Goal: Information Seeking & Learning: Learn about a topic

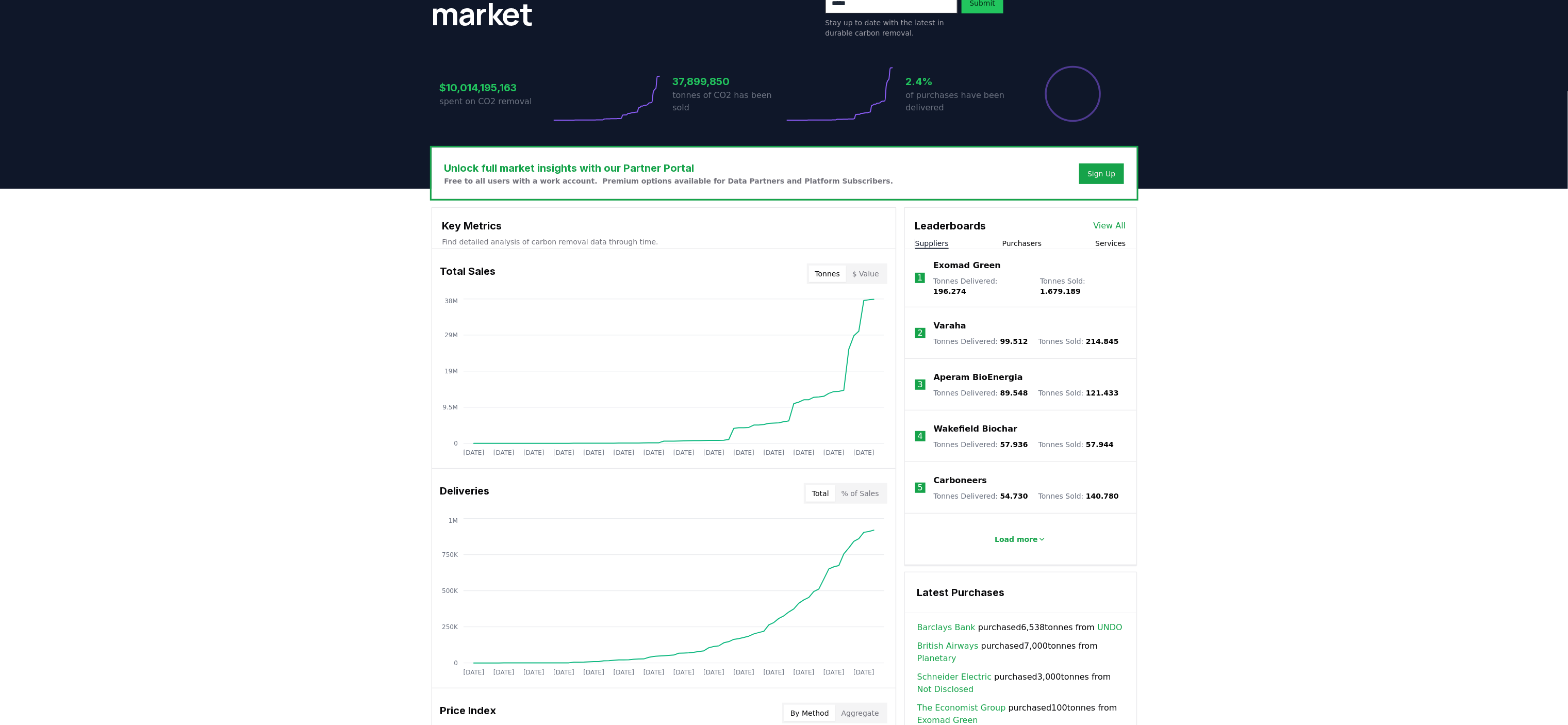
scroll to position [191, 0]
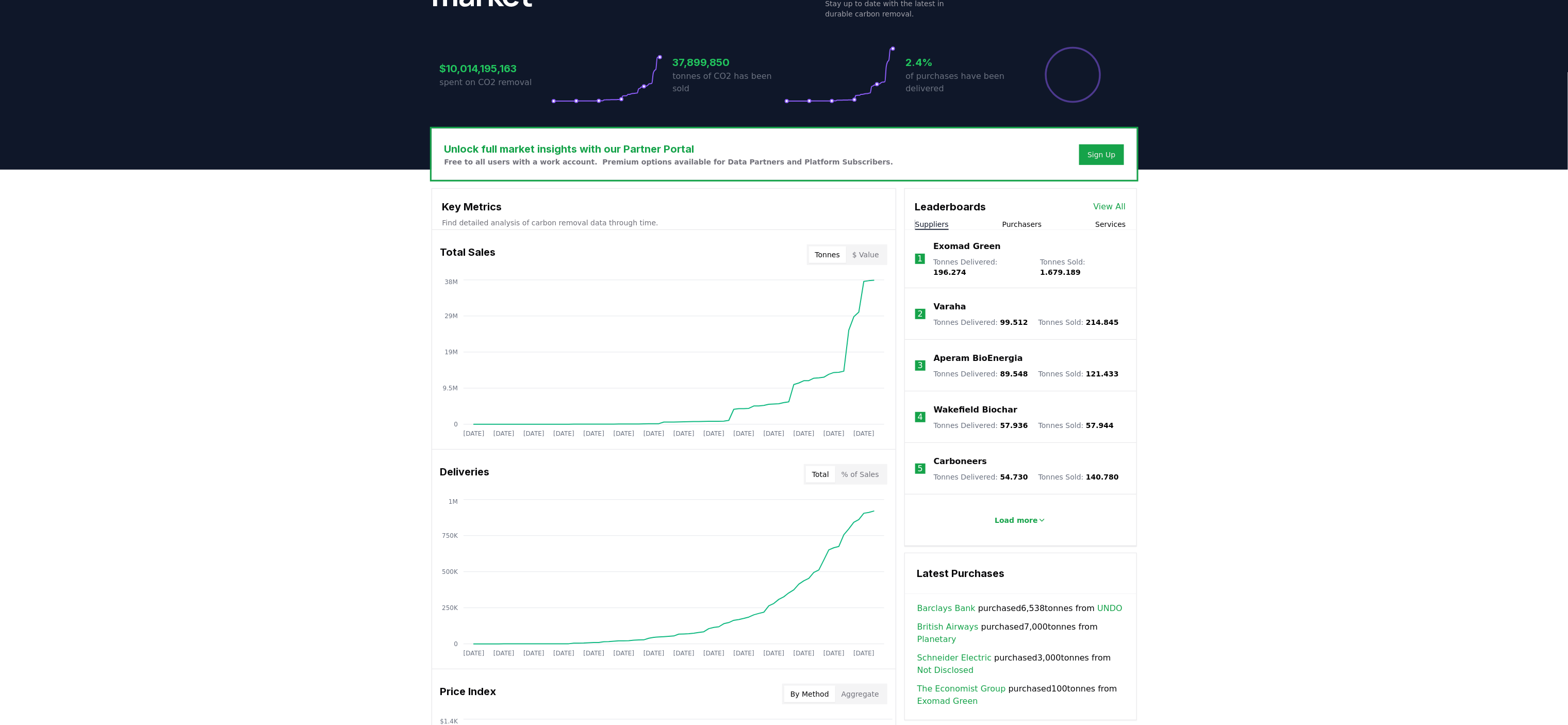
click at [868, 252] on button "$ Value" at bounding box center [866, 254] width 39 height 16
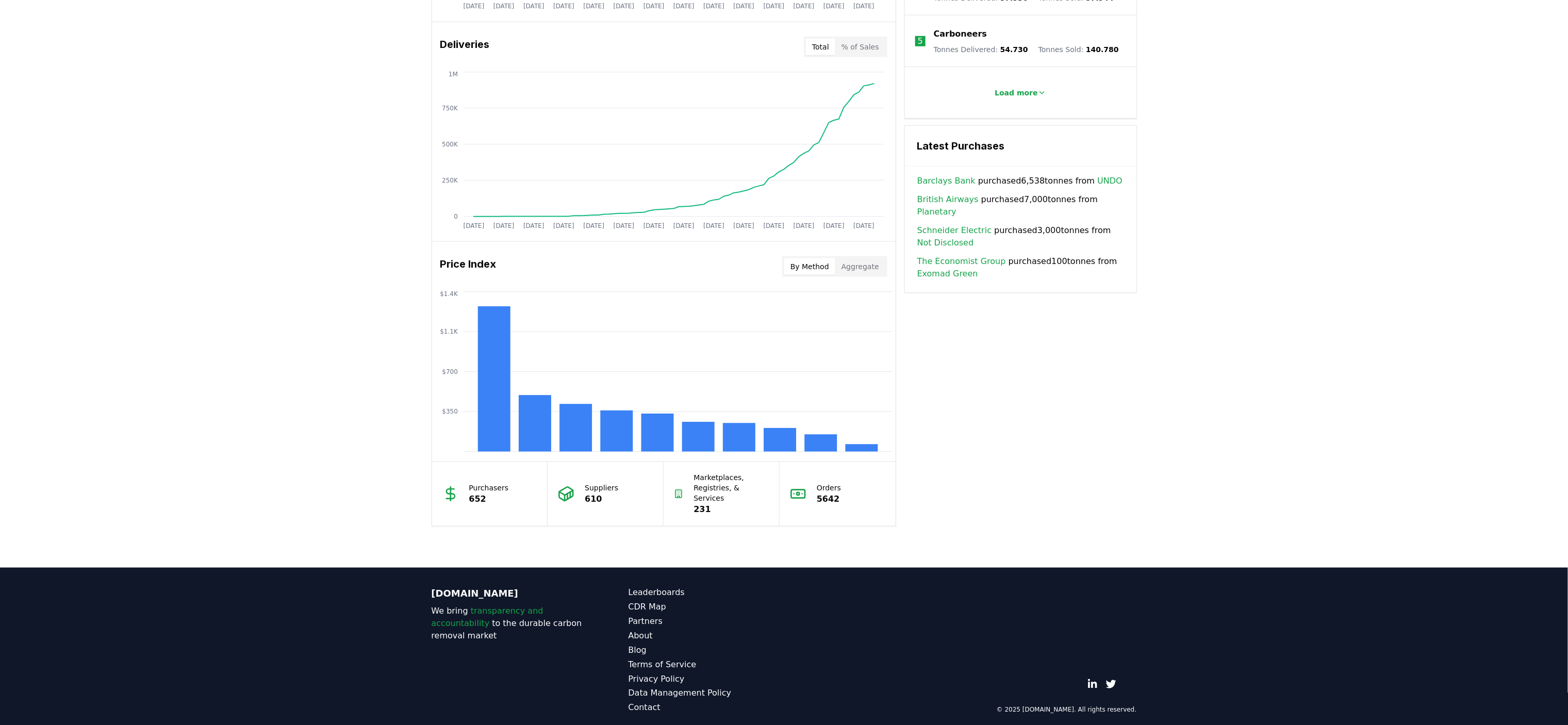
click at [864, 268] on button "Aggregate" at bounding box center [860, 266] width 50 height 16
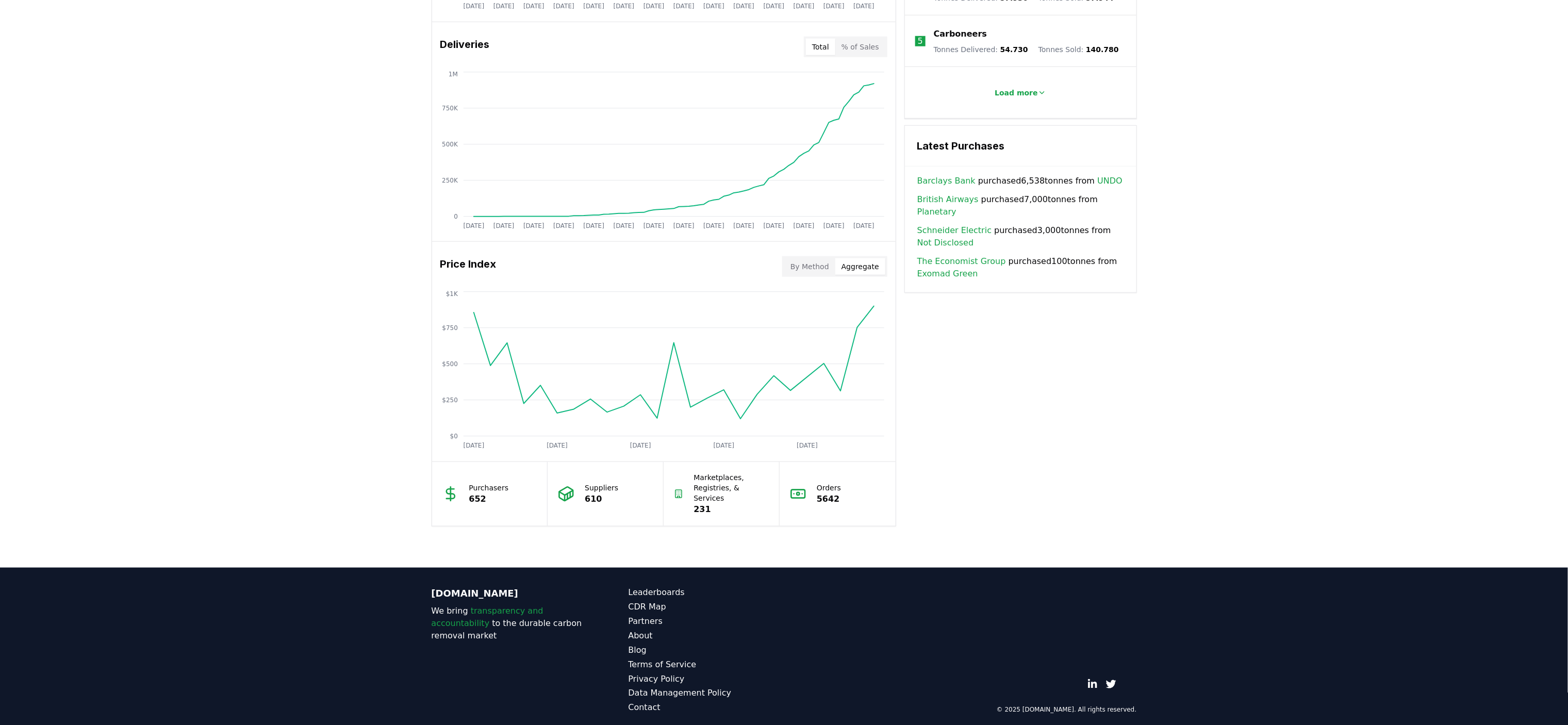
click at [811, 268] on button "By Method" at bounding box center [810, 266] width 51 height 16
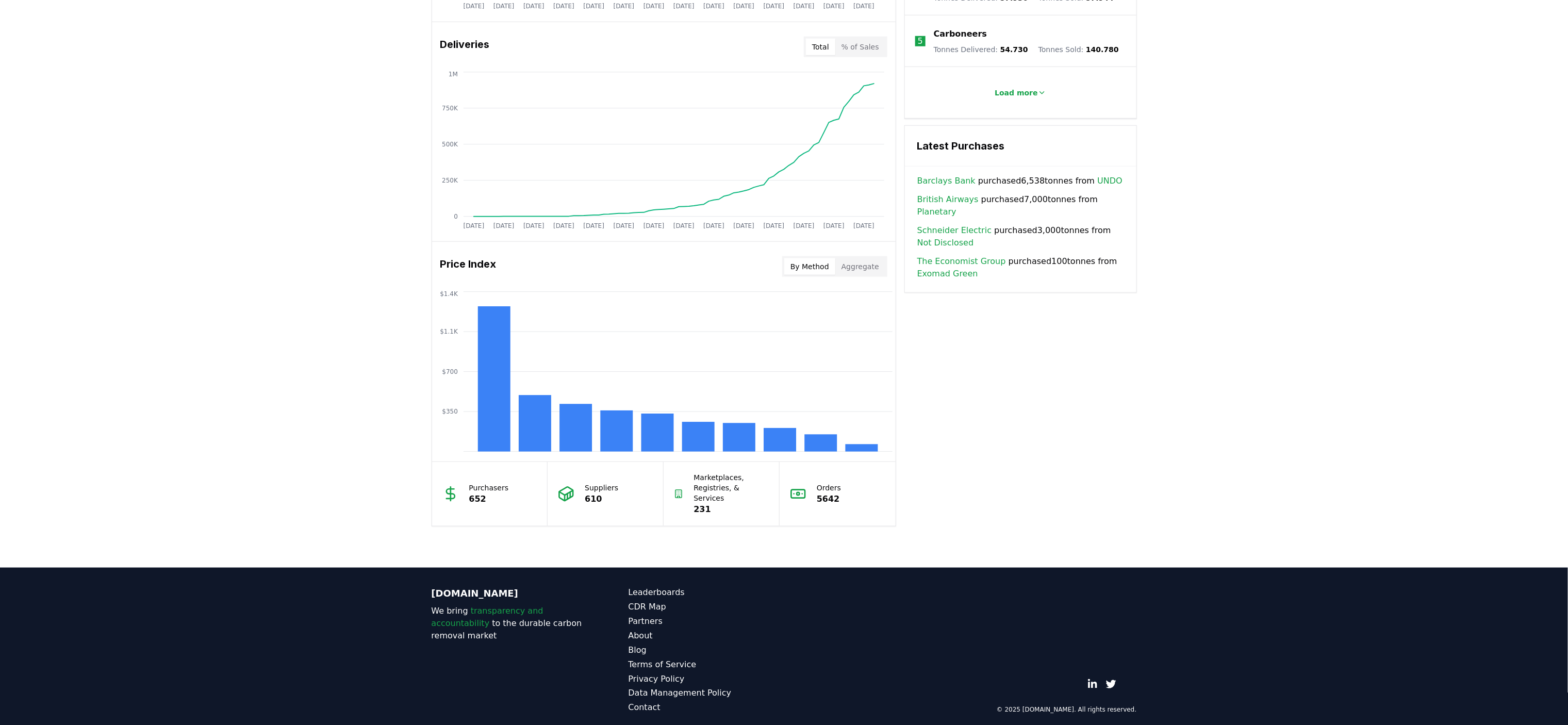
click at [340, 357] on div "Unlock full market insights with our Partner Portal Free to all users with a wo…" at bounding box center [784, 155] width 1568 height 825
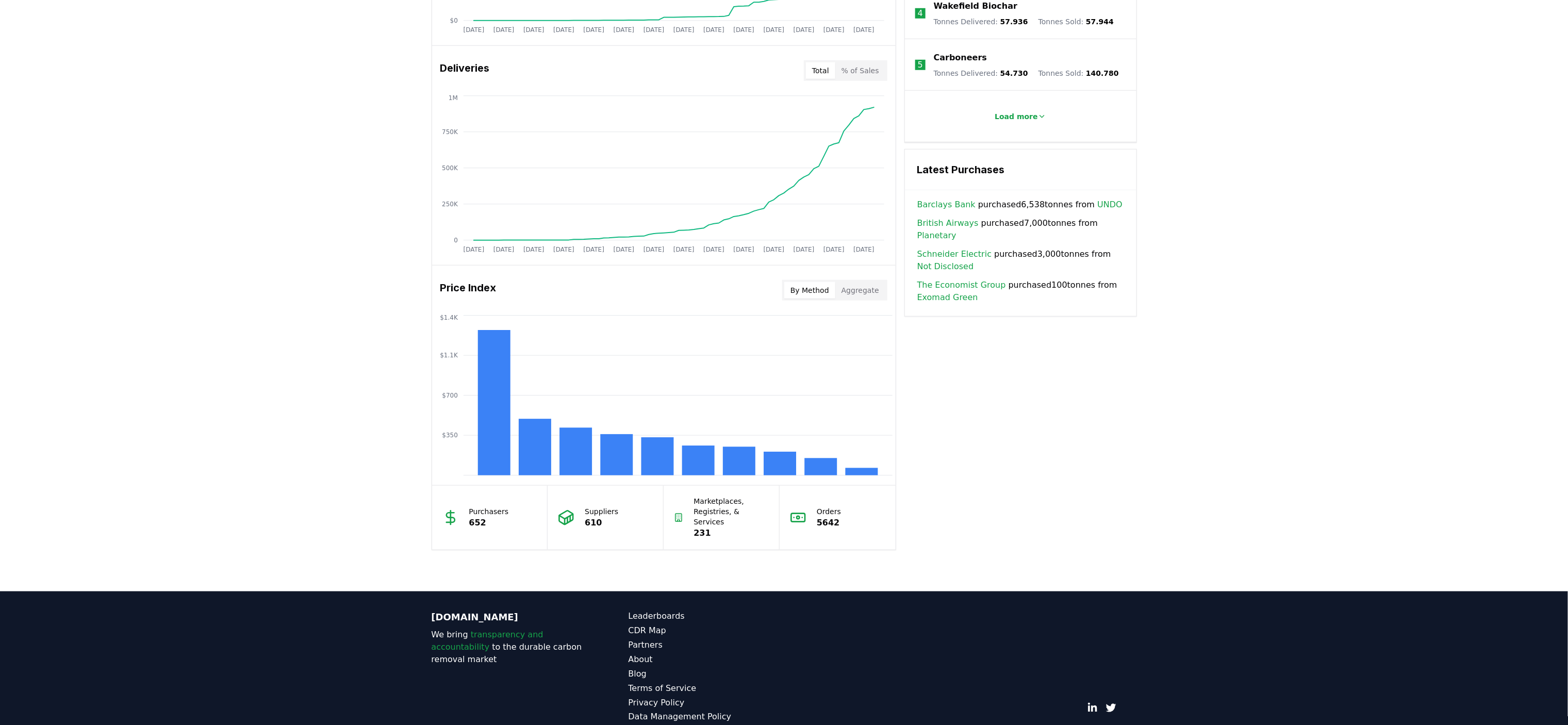
scroll to position [593, 0]
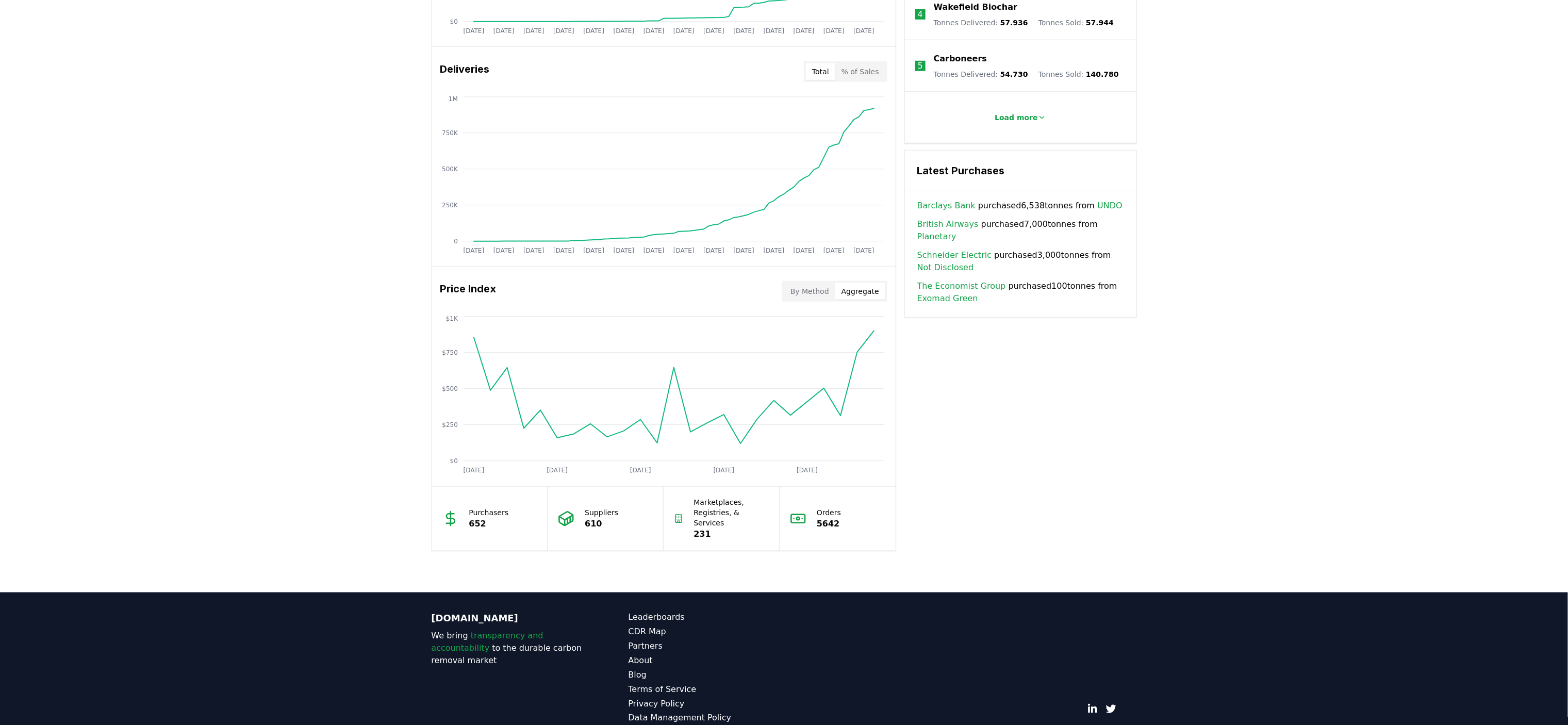
click at [871, 296] on button "Aggregate" at bounding box center [860, 291] width 50 height 16
click at [808, 299] on button "By Method" at bounding box center [810, 291] width 51 height 16
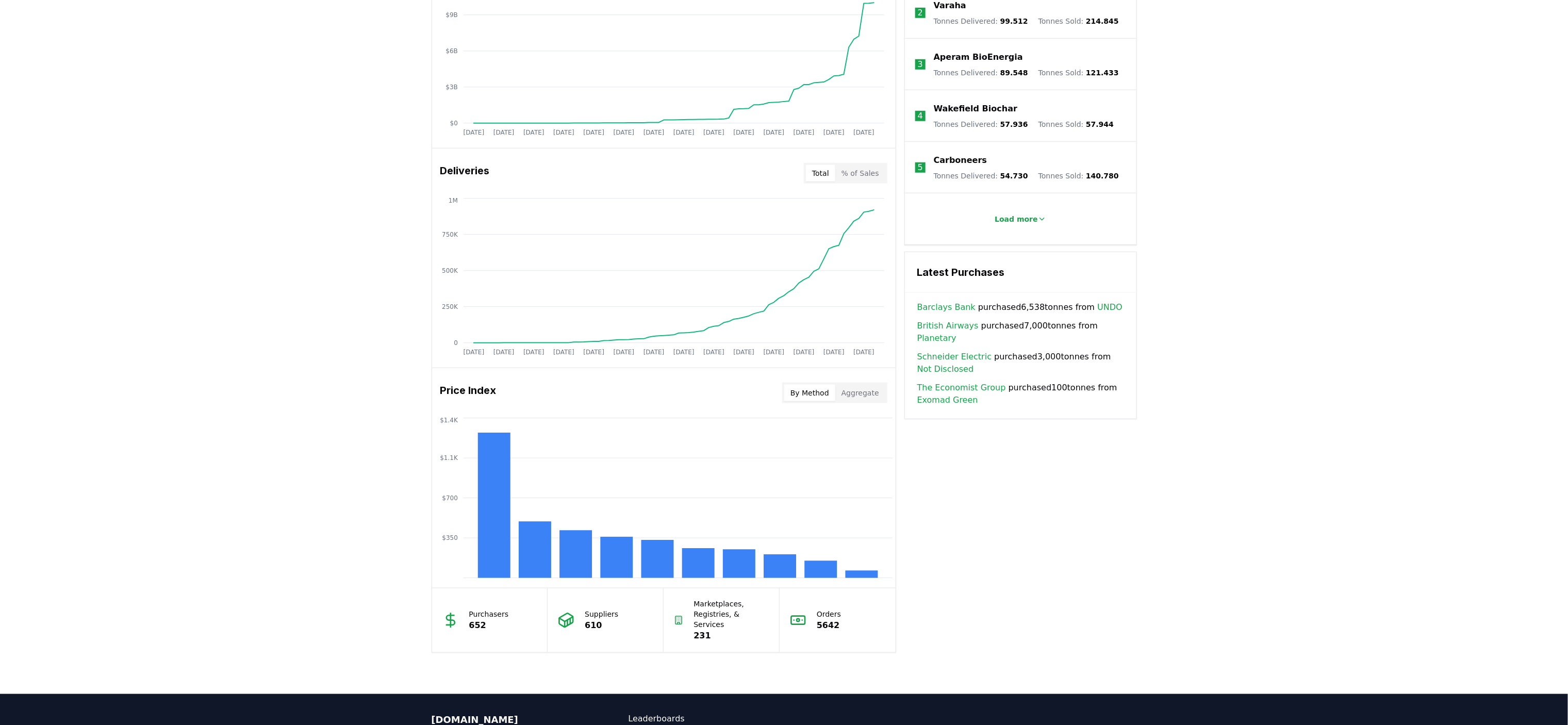
scroll to position [545, 0]
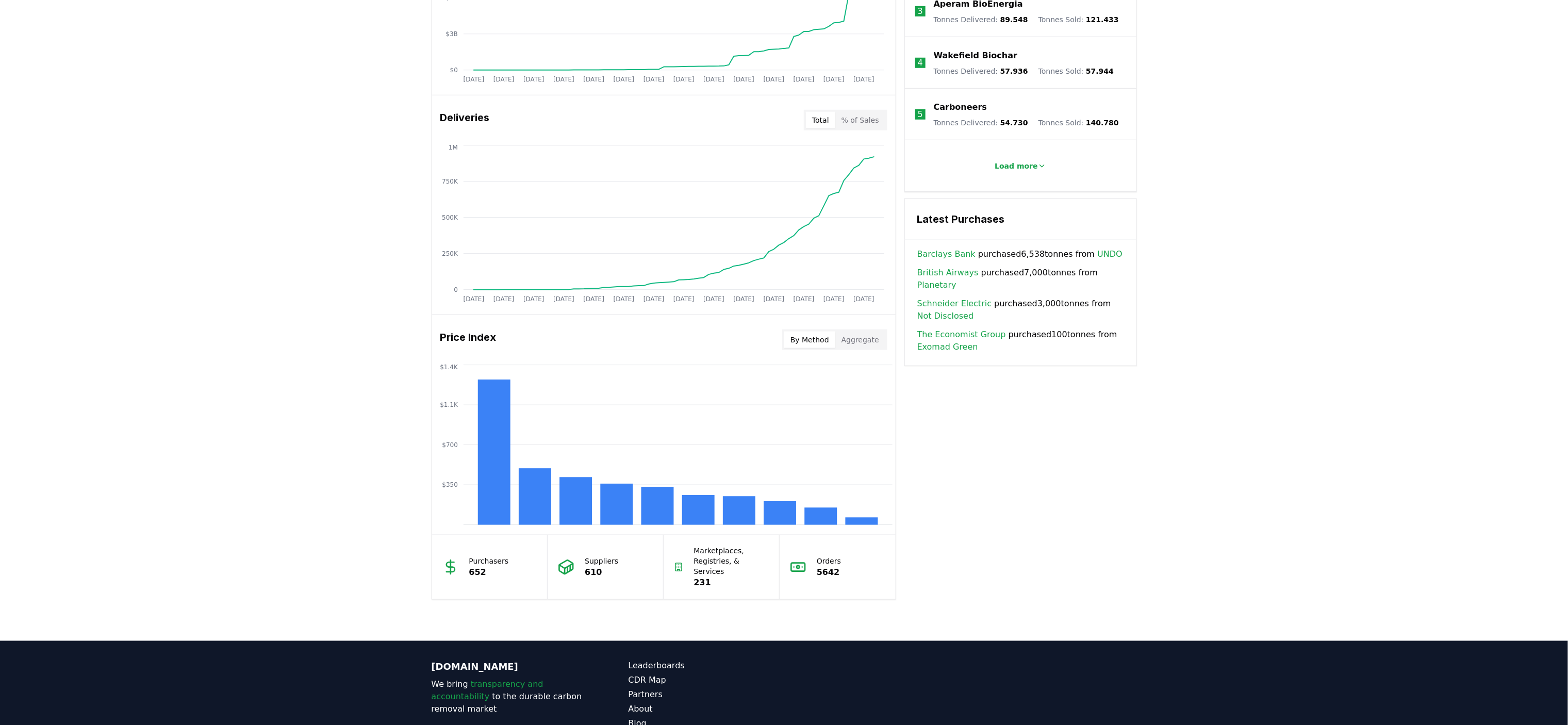
click at [867, 121] on button "% of Sales" at bounding box center [860, 120] width 50 height 16
click at [830, 122] on button "Total" at bounding box center [821, 120] width 29 height 16
click at [878, 114] on button "% of Sales" at bounding box center [860, 120] width 50 height 16
click at [823, 119] on button "Total" at bounding box center [821, 120] width 29 height 16
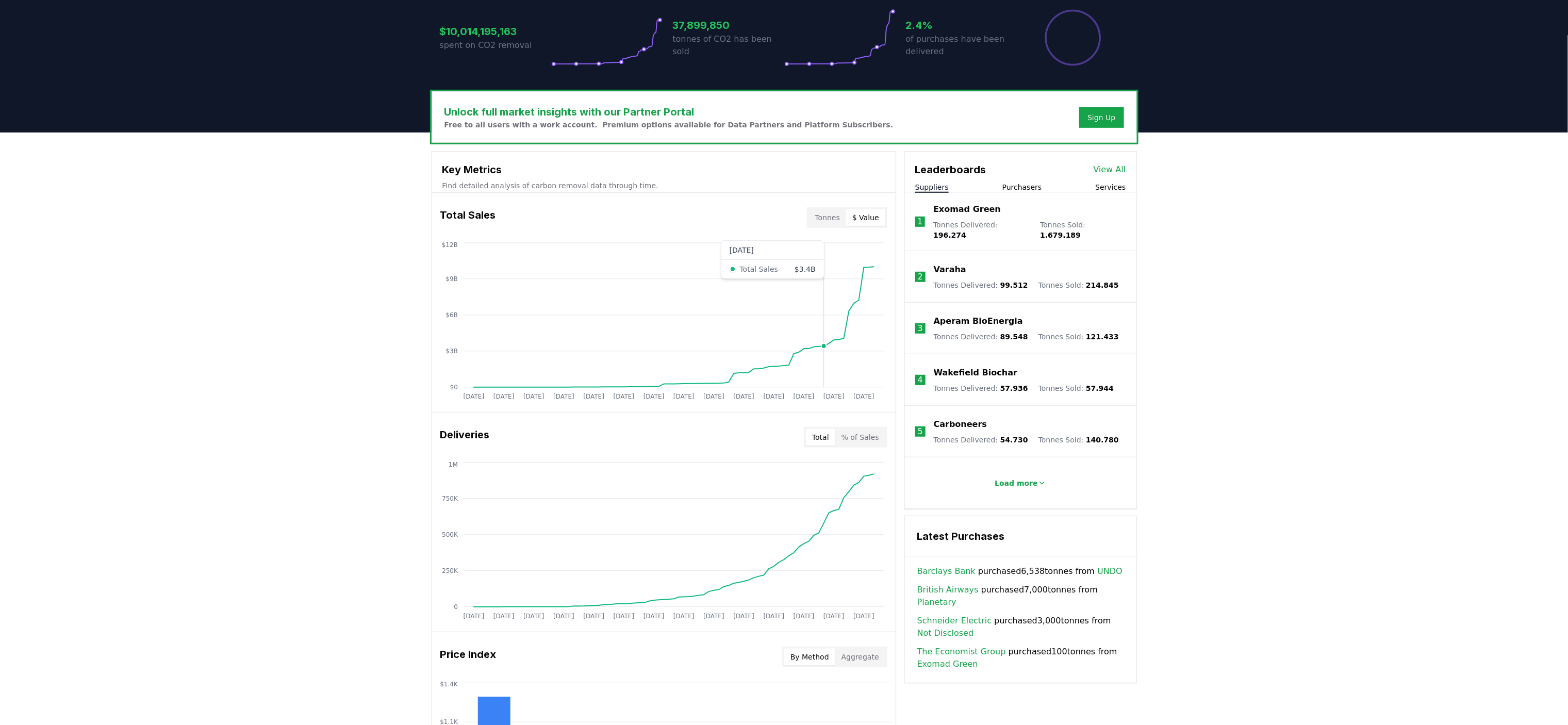
scroll to position [227, 0]
click at [1012, 478] on p "Load more" at bounding box center [1016, 483] width 43 height 10
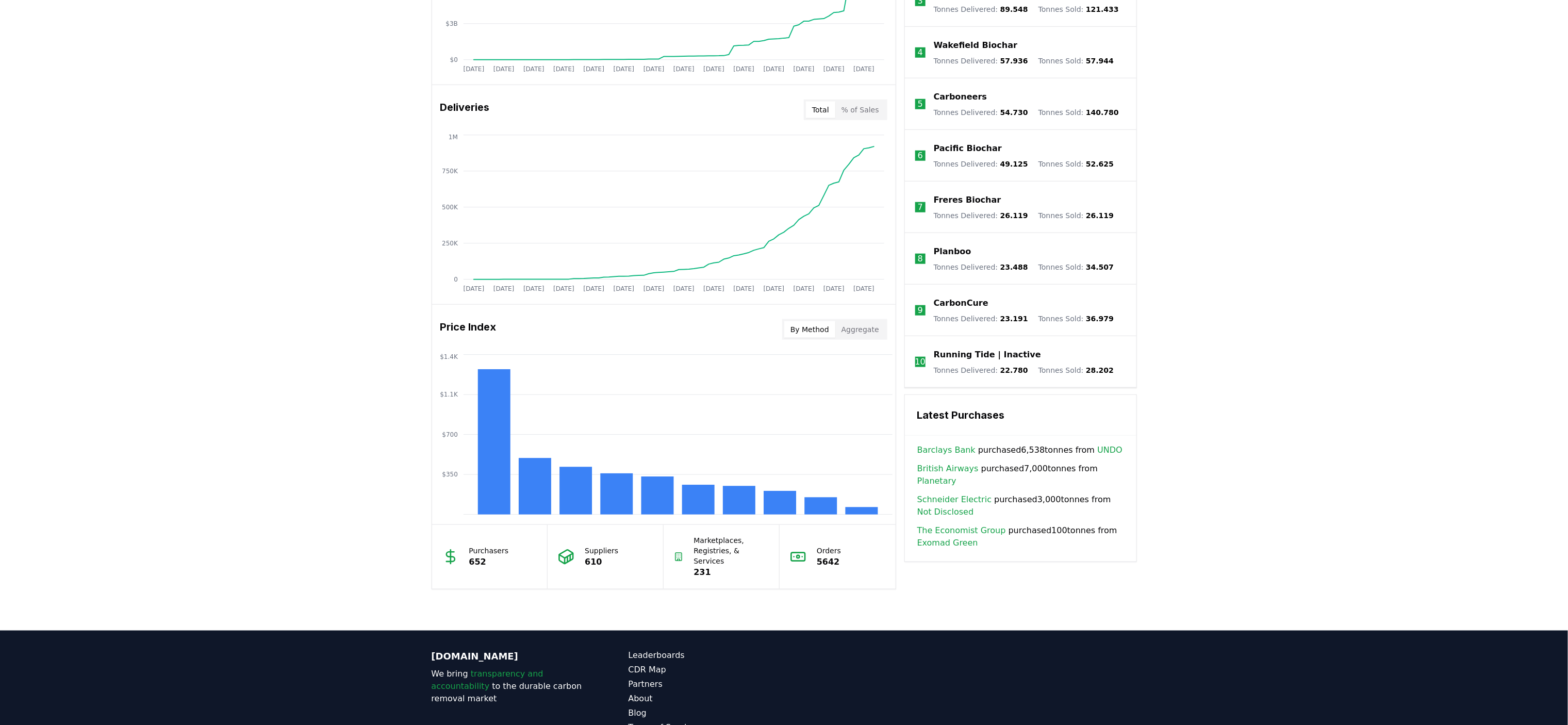
scroll to position [557, 0]
